Goal: Check status: Check status

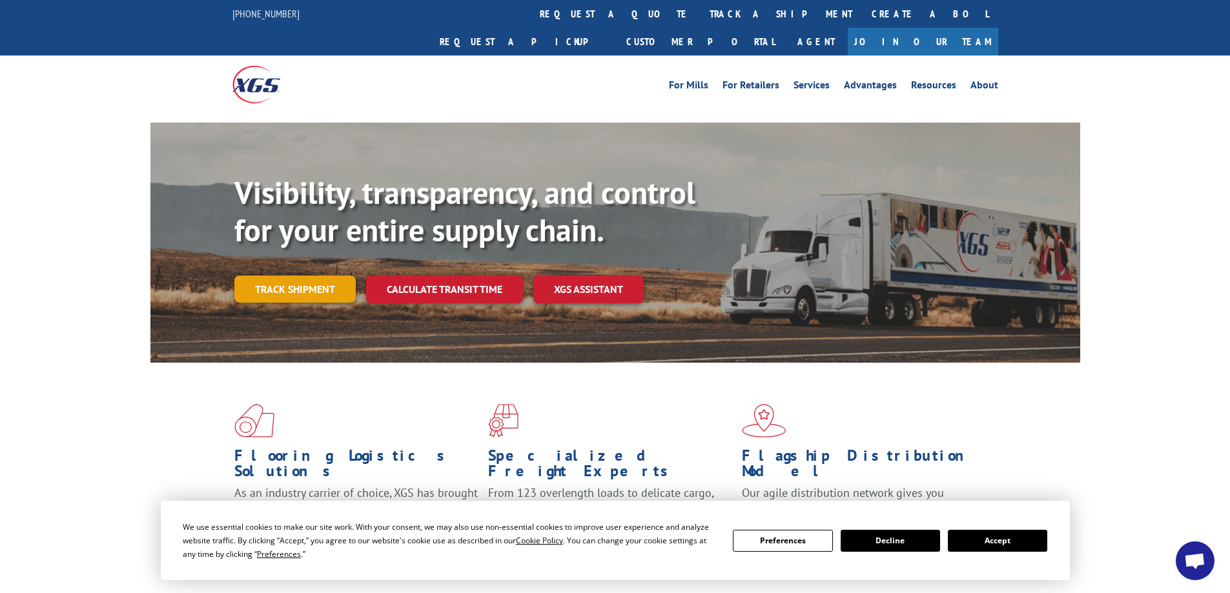
click at [307, 276] on link "Track shipment" at bounding box center [294, 289] width 121 height 27
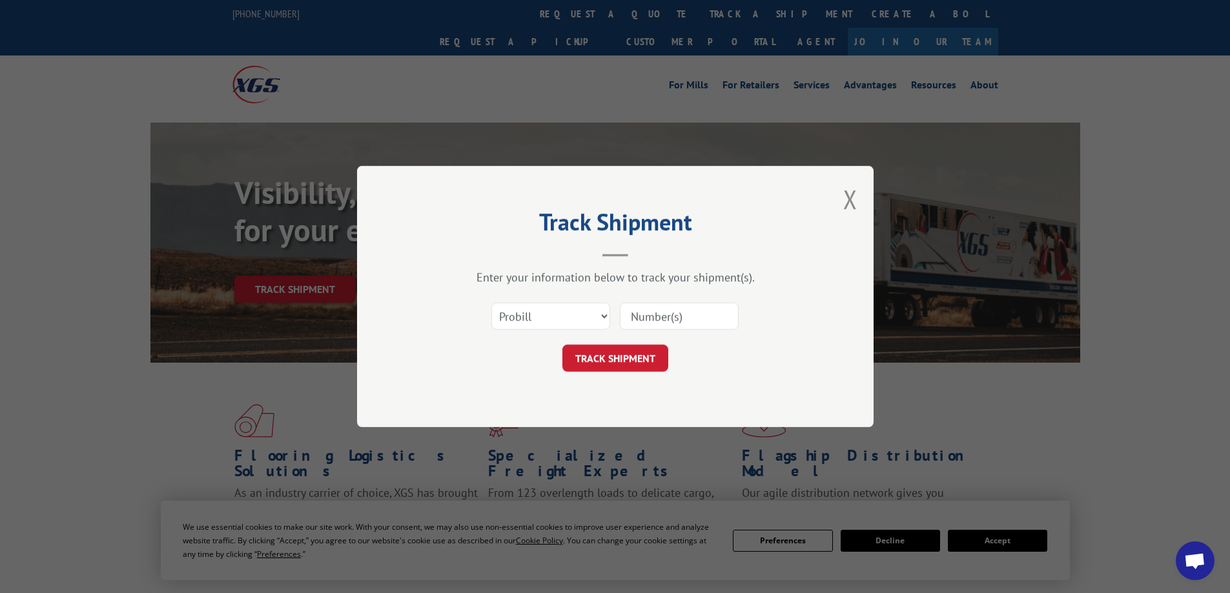
paste input "AA04929278"
type input "AA04929278"
click at [595, 360] on button "TRACK SHIPMENT" at bounding box center [615, 358] width 106 height 27
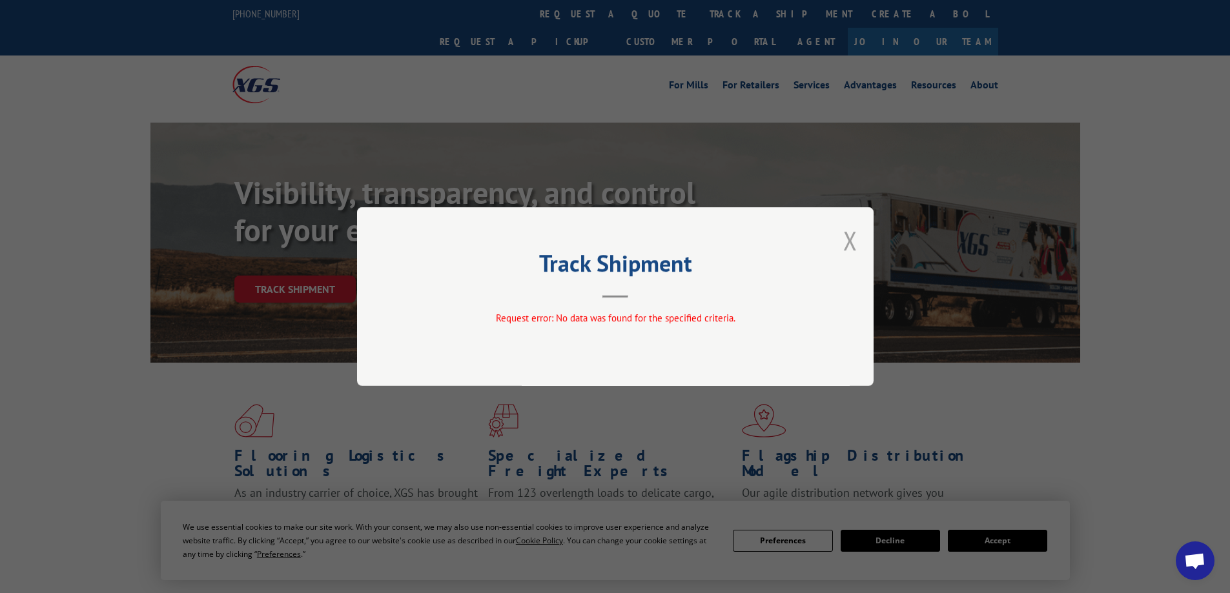
click at [848, 242] on button "Close modal" at bounding box center [850, 240] width 14 height 34
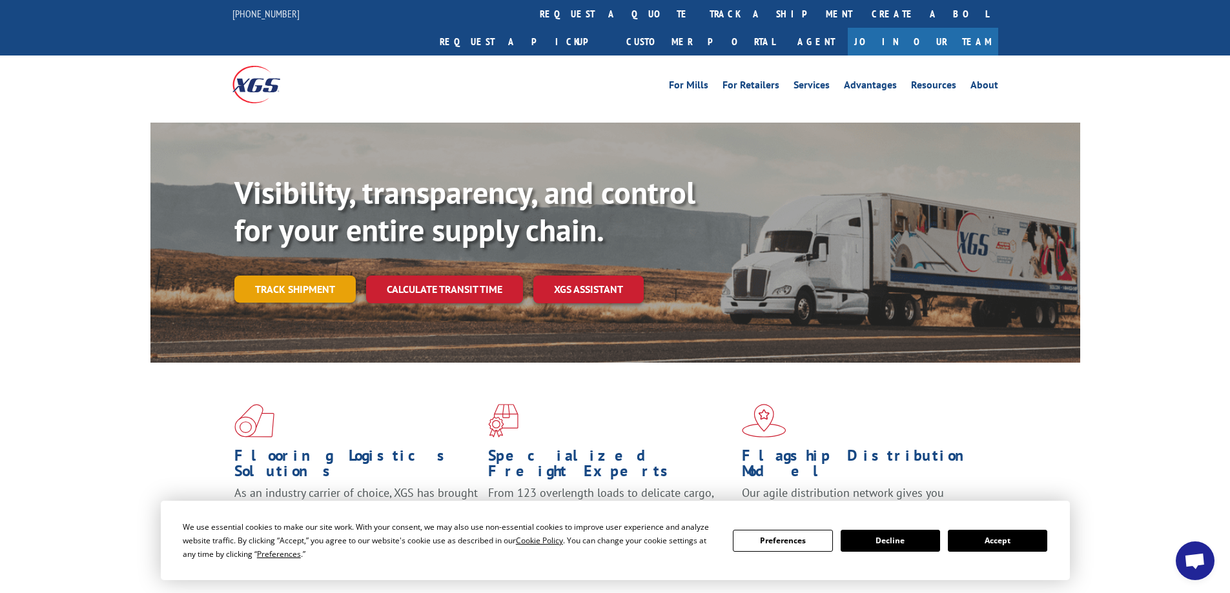
click at [294, 276] on link "Track shipment" at bounding box center [294, 289] width 121 height 27
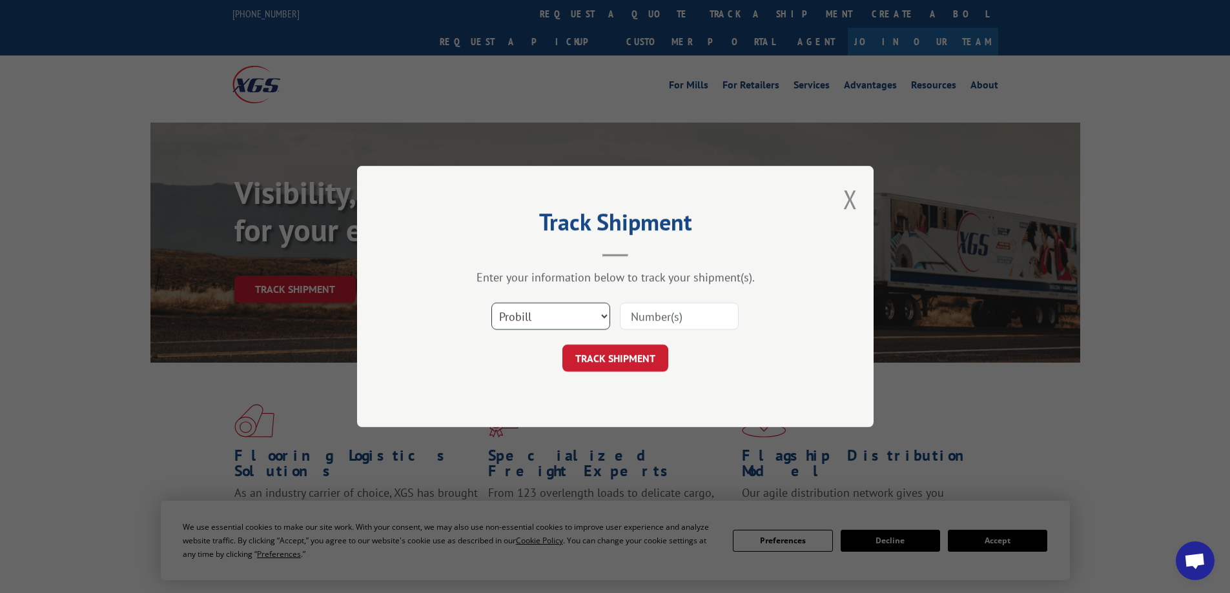
click at [583, 316] on select "Select category... Probill BOL PO" at bounding box center [550, 316] width 119 height 27
select select "bol"
click at [491, 303] on select "Select category... Probill BOL PO" at bounding box center [550, 316] width 119 height 27
click at [653, 313] on input at bounding box center [679, 316] width 119 height 27
paste input "AA04929278"
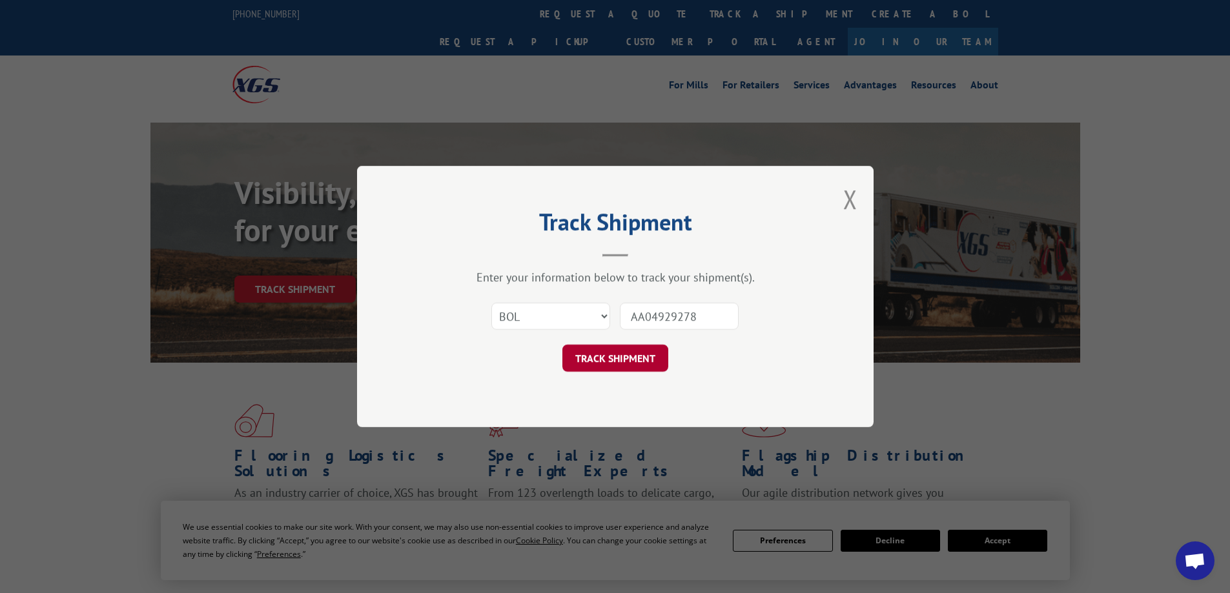
type input "AA04929278"
click at [617, 367] on button "TRACK SHIPMENT" at bounding box center [615, 358] width 106 height 27
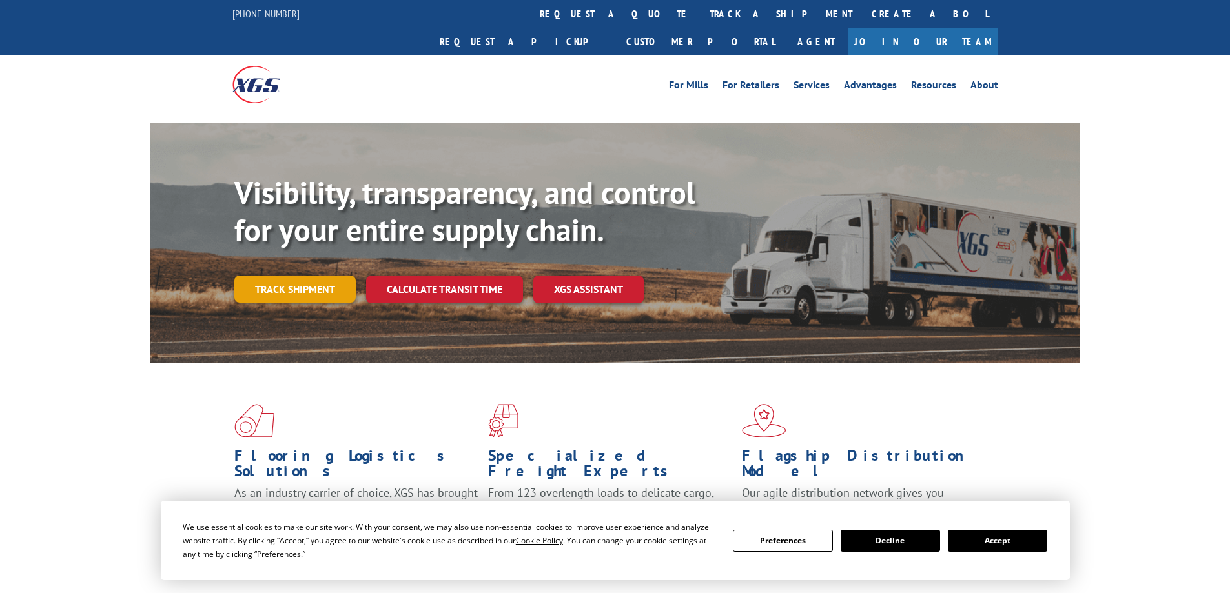
click at [323, 276] on link "Track shipment" at bounding box center [294, 289] width 121 height 27
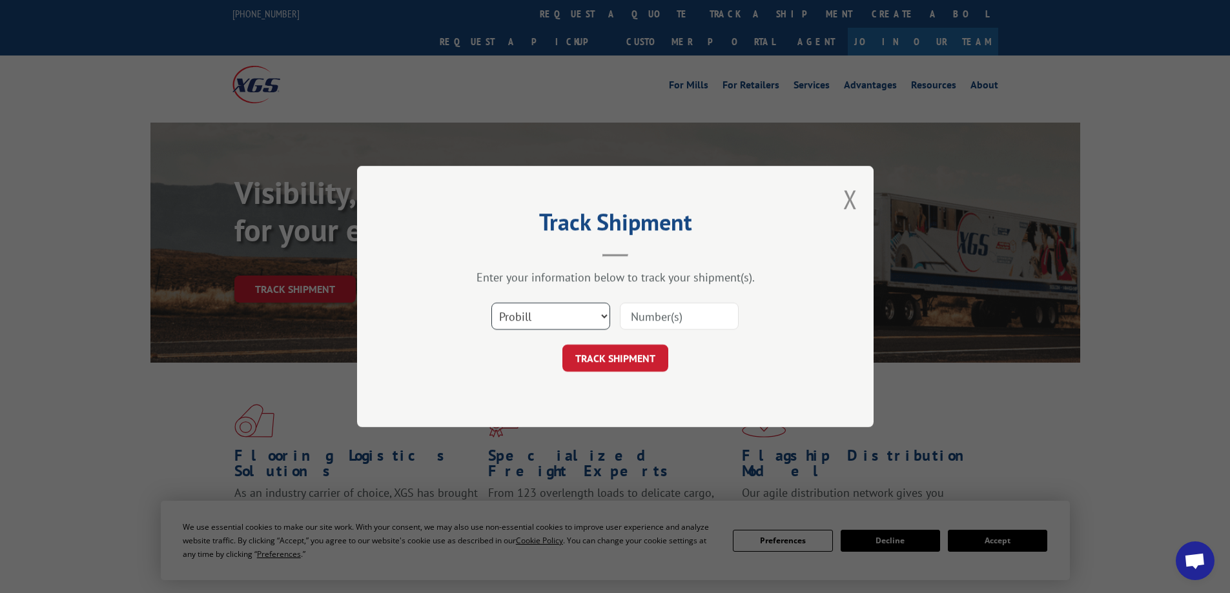
click at [549, 321] on select "Select category... Probill BOL PO" at bounding box center [550, 316] width 119 height 27
select select "bol"
click at [491, 303] on select "Select category... Probill BOL PO" at bounding box center [550, 316] width 119 height 27
click at [670, 321] on input at bounding box center [679, 316] width 119 height 27
paste input "PO #45524587"
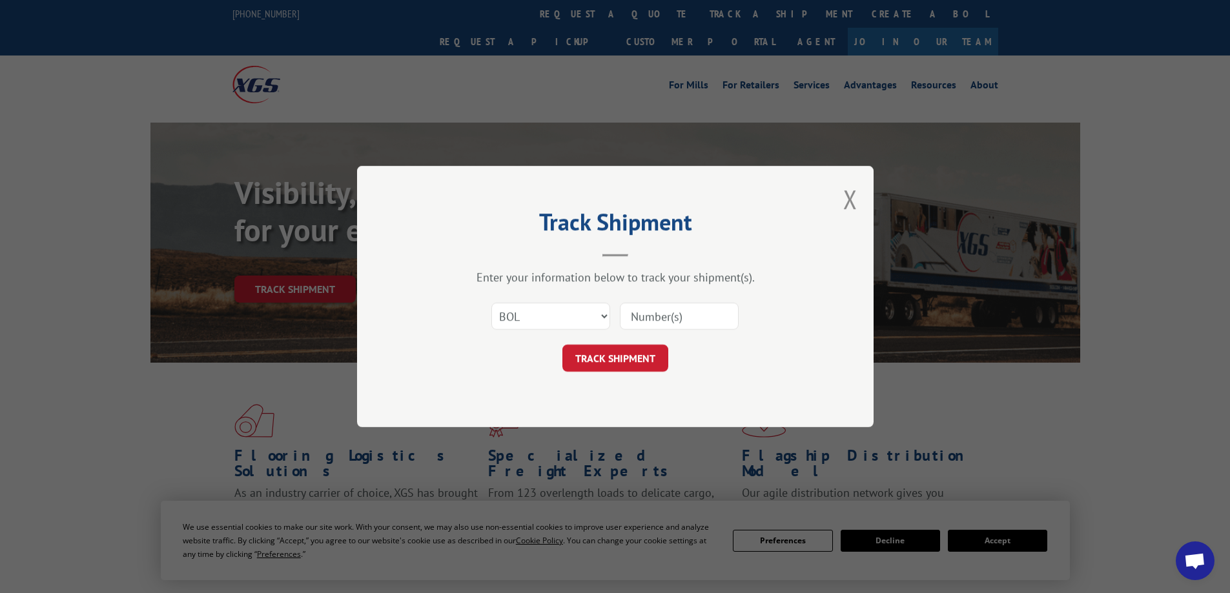
type input "PO #45524587"
drag, startPoint x: 715, startPoint y: 316, endPoint x: 532, endPoint y: 328, distance: 183.1
click at [545, 325] on div "Select category... Probill BOL PO PO #45524587" at bounding box center [615, 316] width 387 height 43
paste input "AA04929278"
type input "AA04929278"
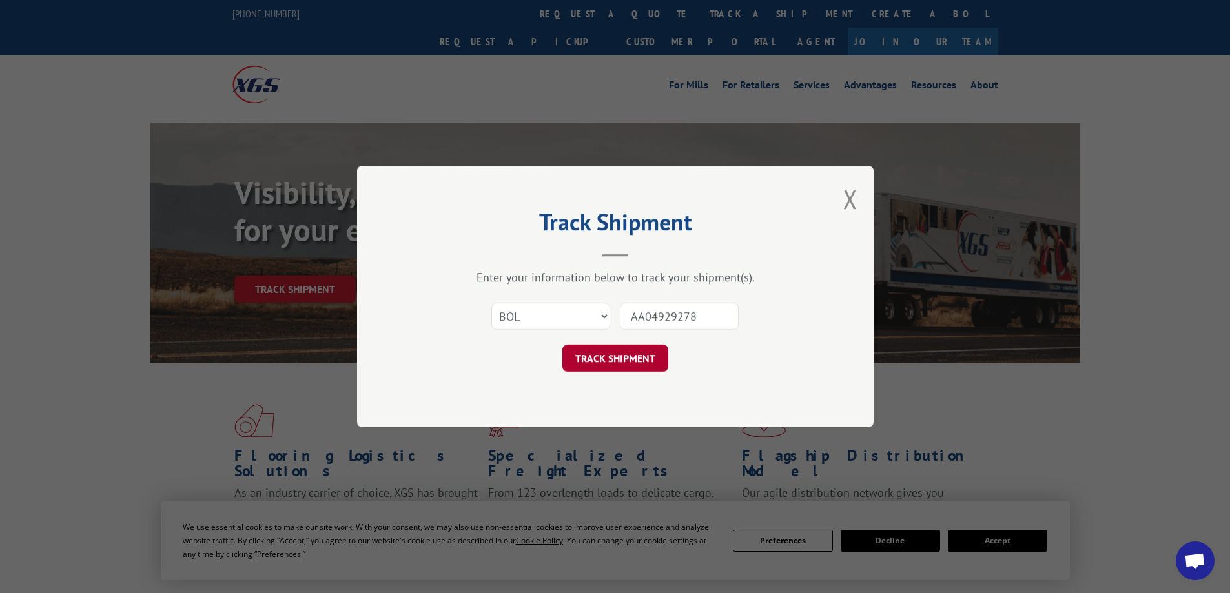
click at [621, 364] on button "TRACK SHIPMENT" at bounding box center [615, 358] width 106 height 27
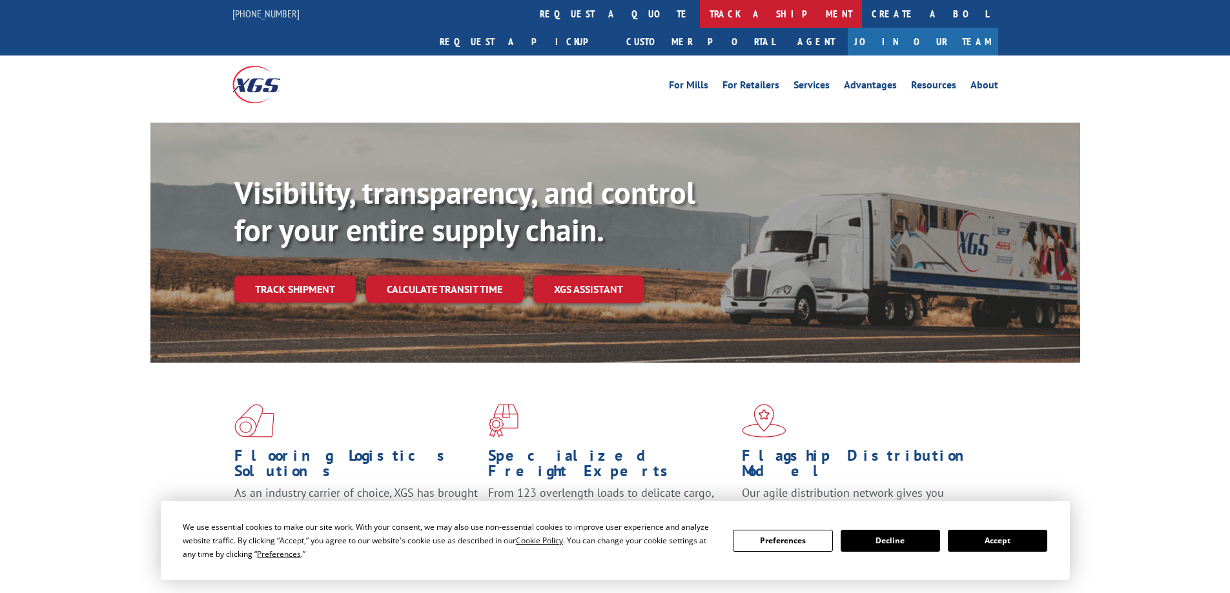
click at [700, 15] on link "track a shipment" at bounding box center [781, 14] width 162 height 28
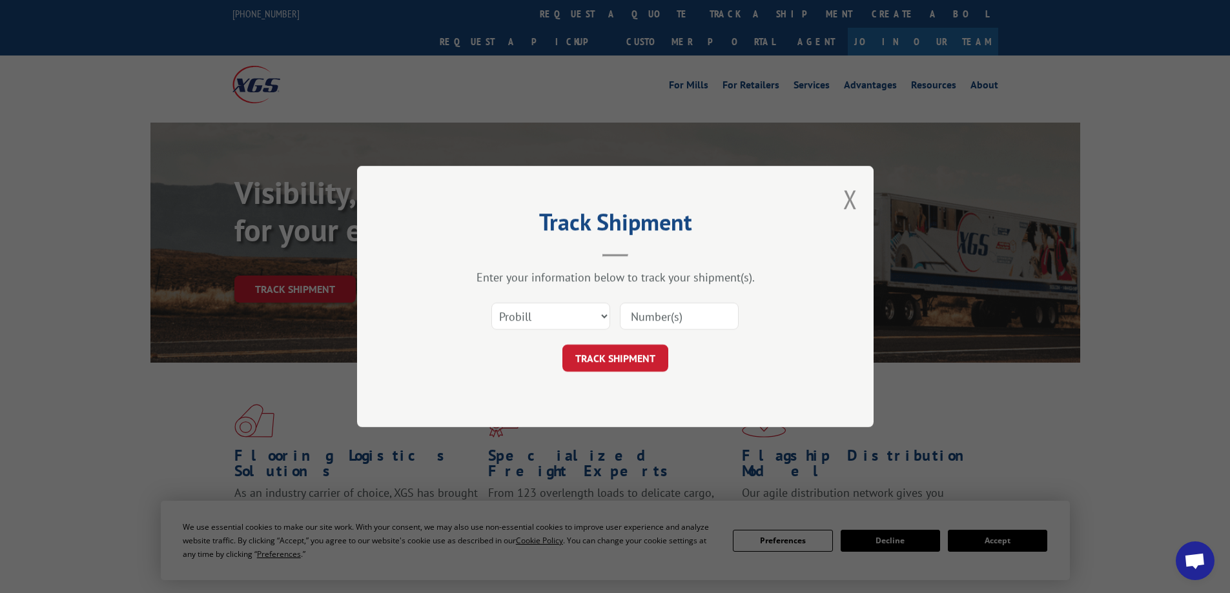
paste input "5995952"
type input "5995952"
click at [573, 314] on select "Select category... Probill BOL PO" at bounding box center [550, 316] width 119 height 27
select select "bol"
click at [491, 303] on select "Select category... Probill BOL PO" at bounding box center [550, 316] width 119 height 27
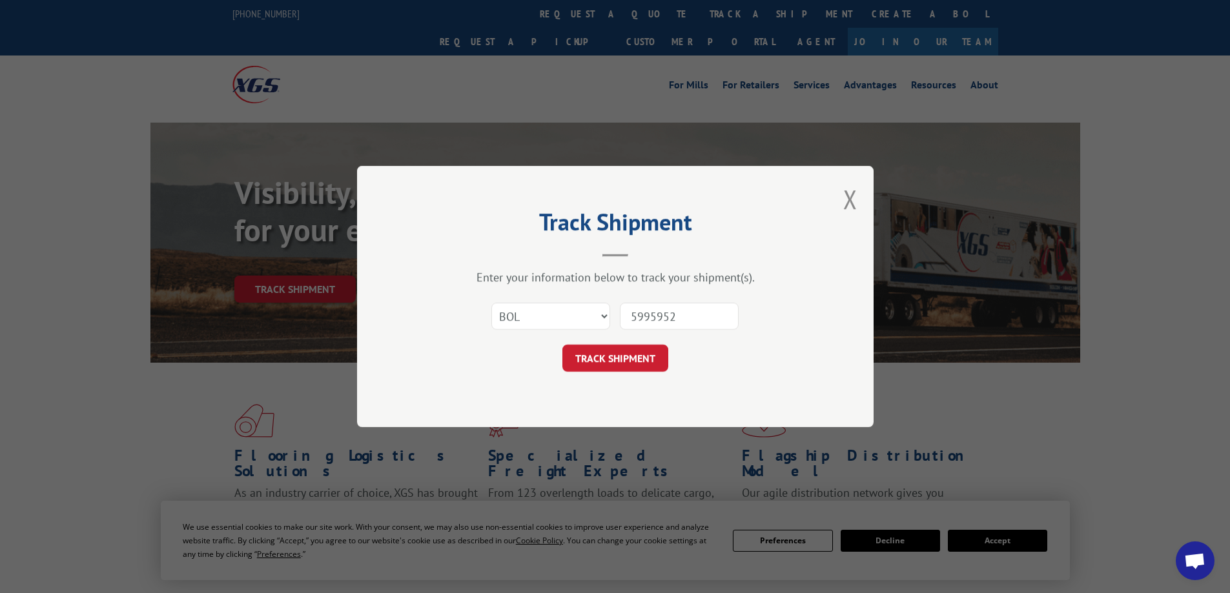
click at [684, 314] on input "5995952" at bounding box center [679, 316] width 119 height 27
type input "5995952"
click at [617, 367] on button "TRACK SHIPMENT" at bounding box center [615, 358] width 106 height 27
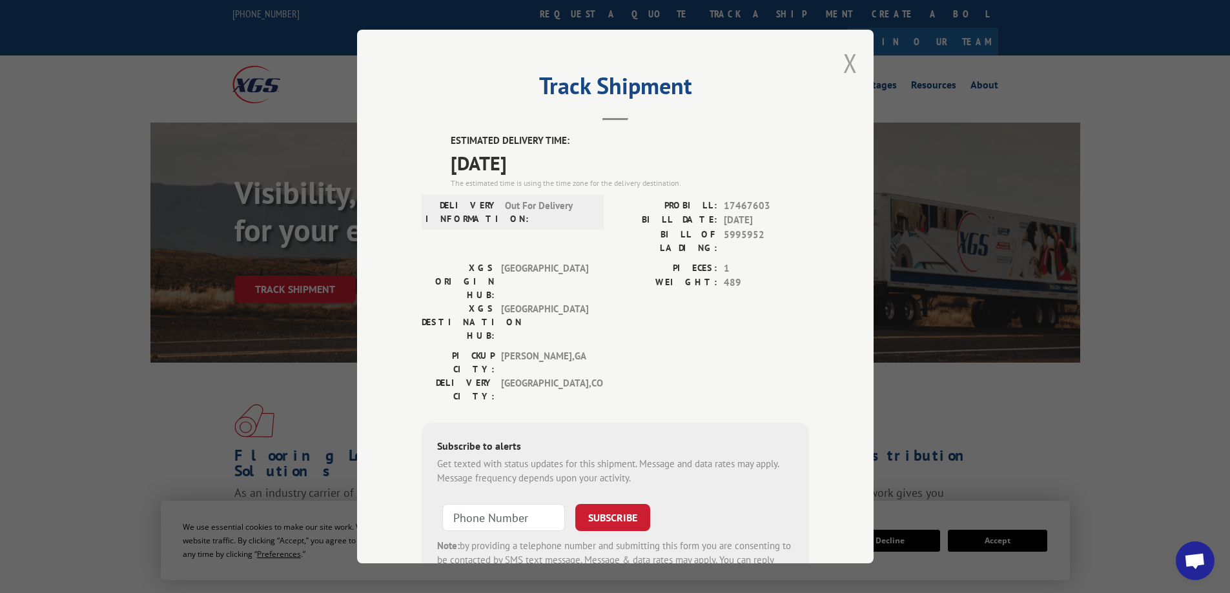
click at [849, 63] on button "Close modal" at bounding box center [850, 63] width 14 height 34
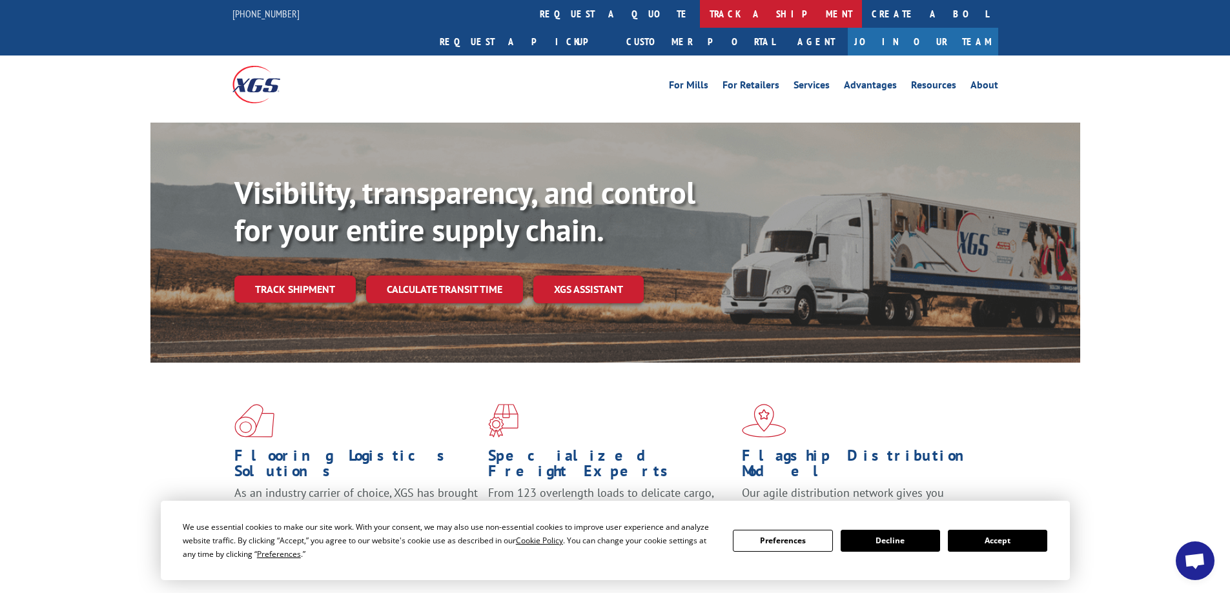
click at [700, 16] on link "track a shipment" at bounding box center [781, 14] width 162 height 28
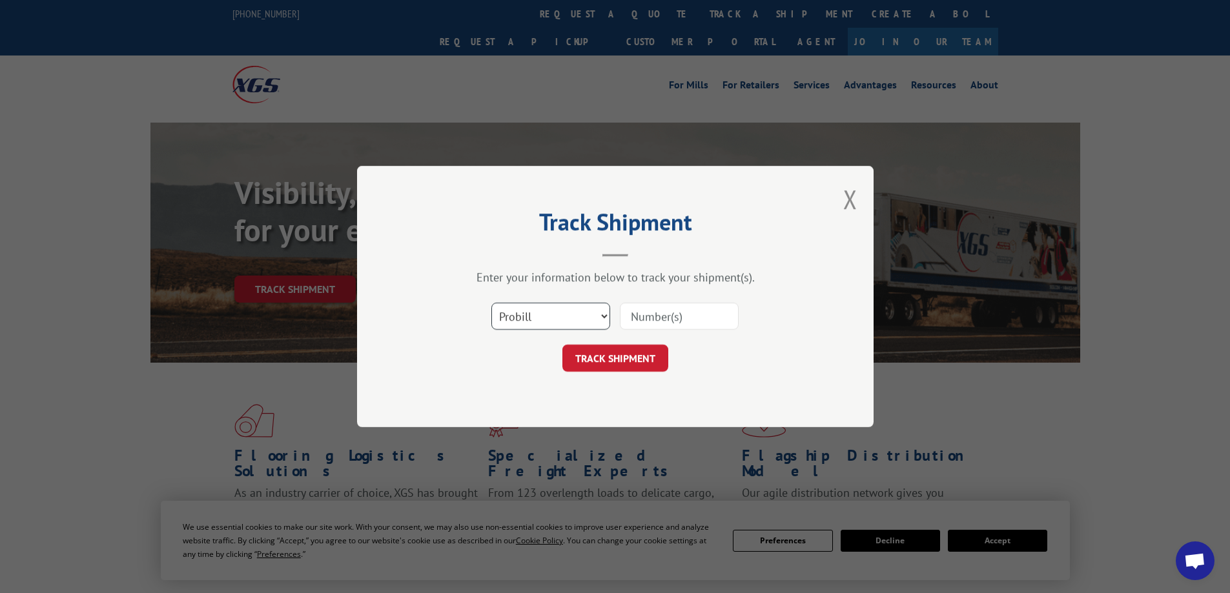
click at [591, 322] on select "Select category... Probill BOL PO" at bounding box center [550, 316] width 119 height 27
select select "bol"
click at [491, 303] on select "Select category... Probill BOL PO" at bounding box center [550, 316] width 119 height 27
click at [646, 320] on input at bounding box center [679, 316] width 119 height 27
paste input "6006852"
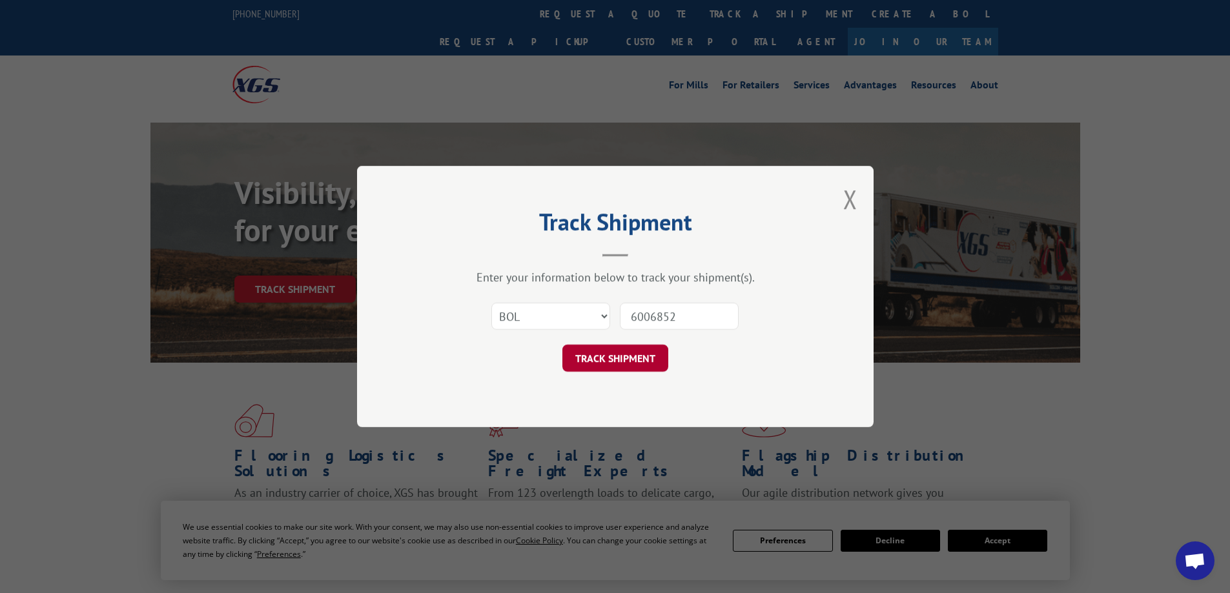
type input "6006852"
click at [608, 359] on button "TRACK SHIPMENT" at bounding box center [615, 358] width 106 height 27
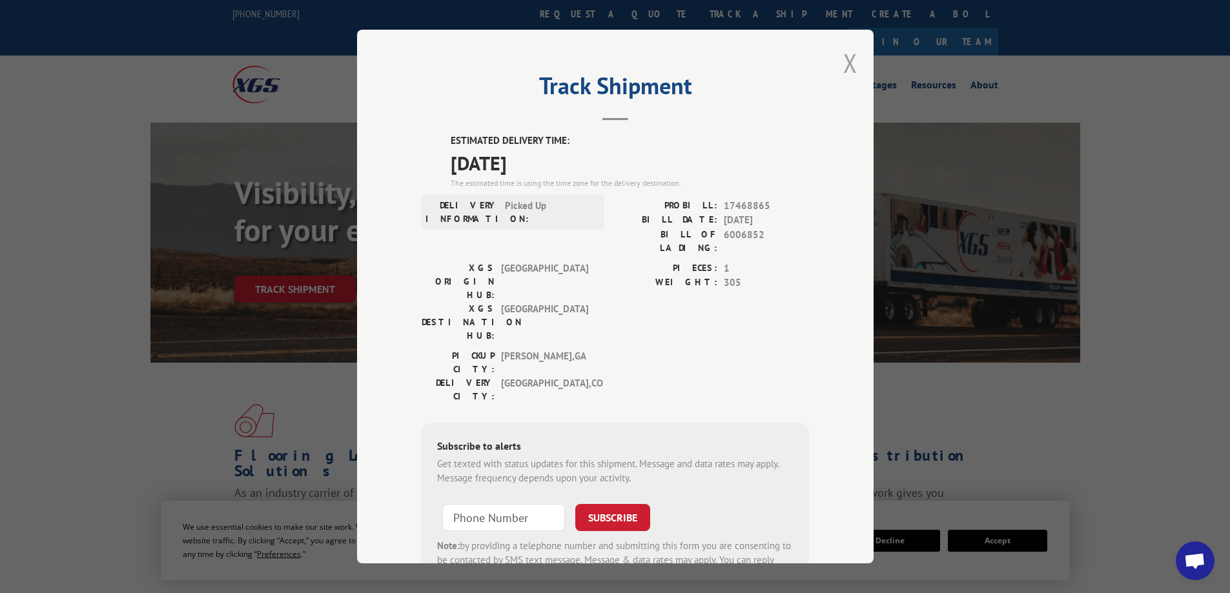
click at [843, 65] on button "Close modal" at bounding box center [850, 63] width 14 height 34
